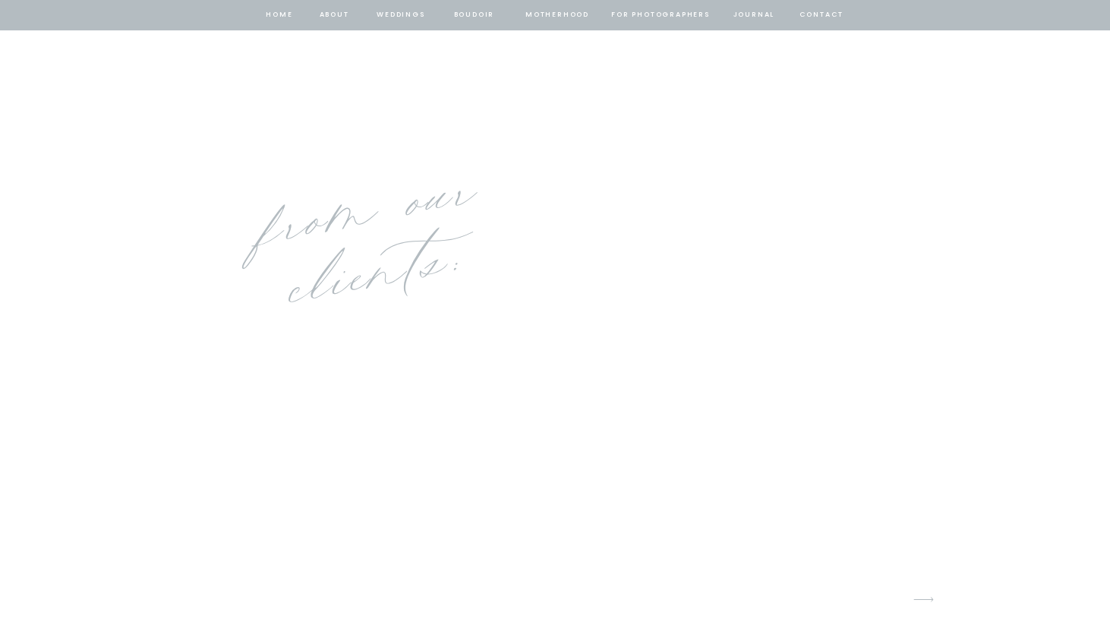
scroll to position [5823, 0]
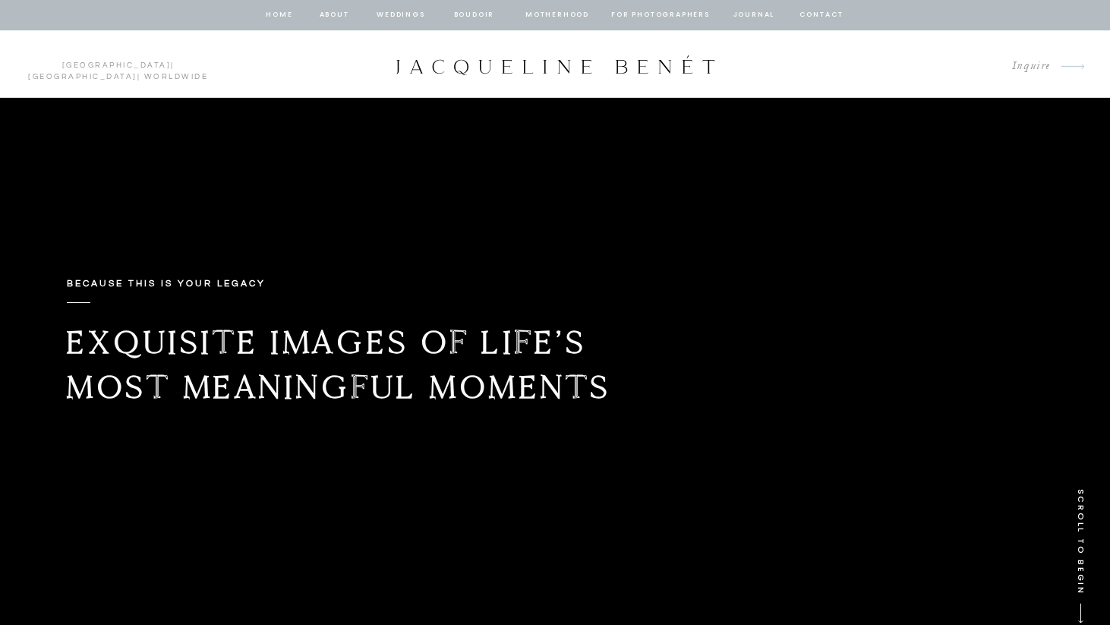
click at [335, 10] on nav "about" at bounding box center [334, 15] width 32 height 14
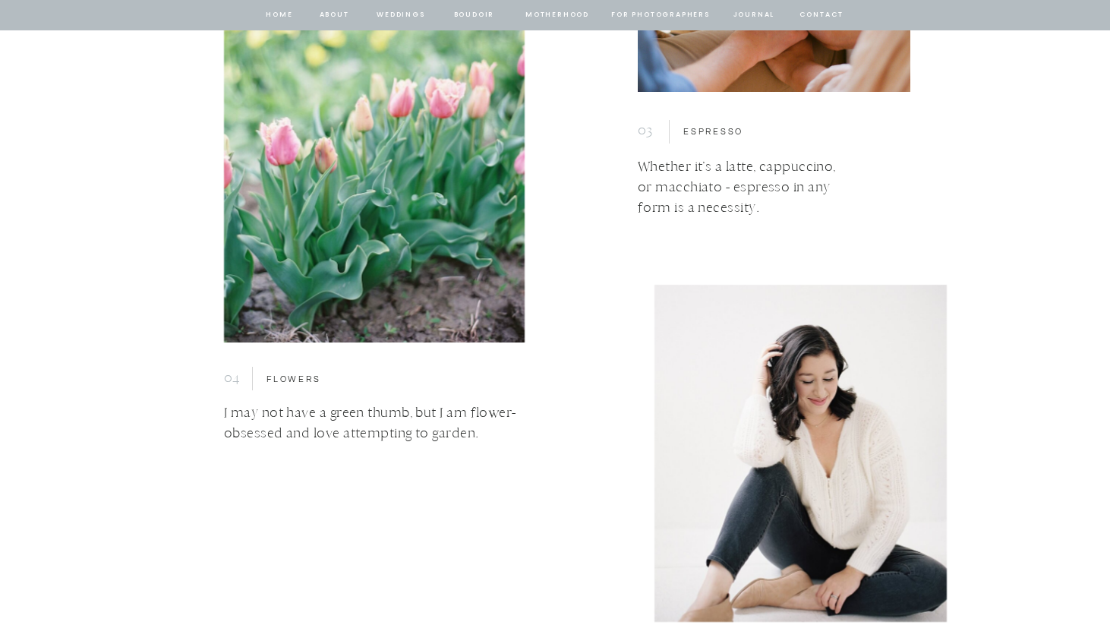
scroll to position [5000, 0]
